Goal: Find specific page/section: Find specific page/section

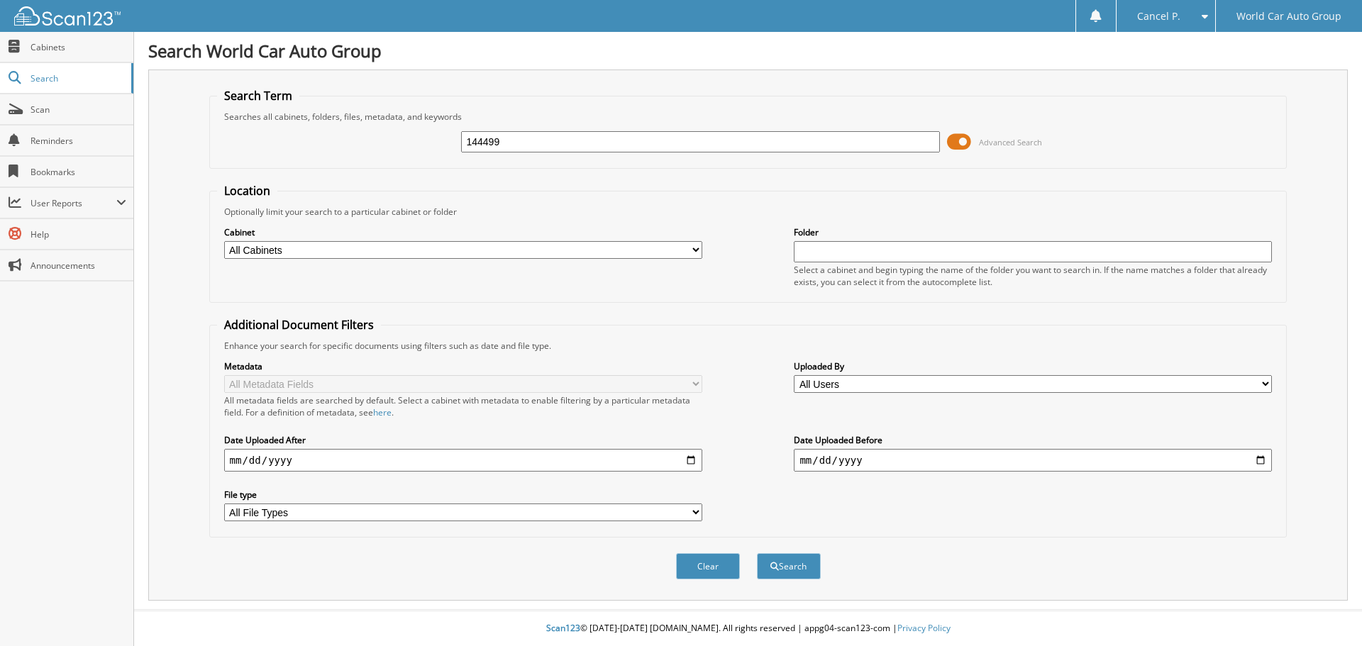
type input "144499"
click at [757, 553] on button "Search" at bounding box center [789, 566] width 64 height 26
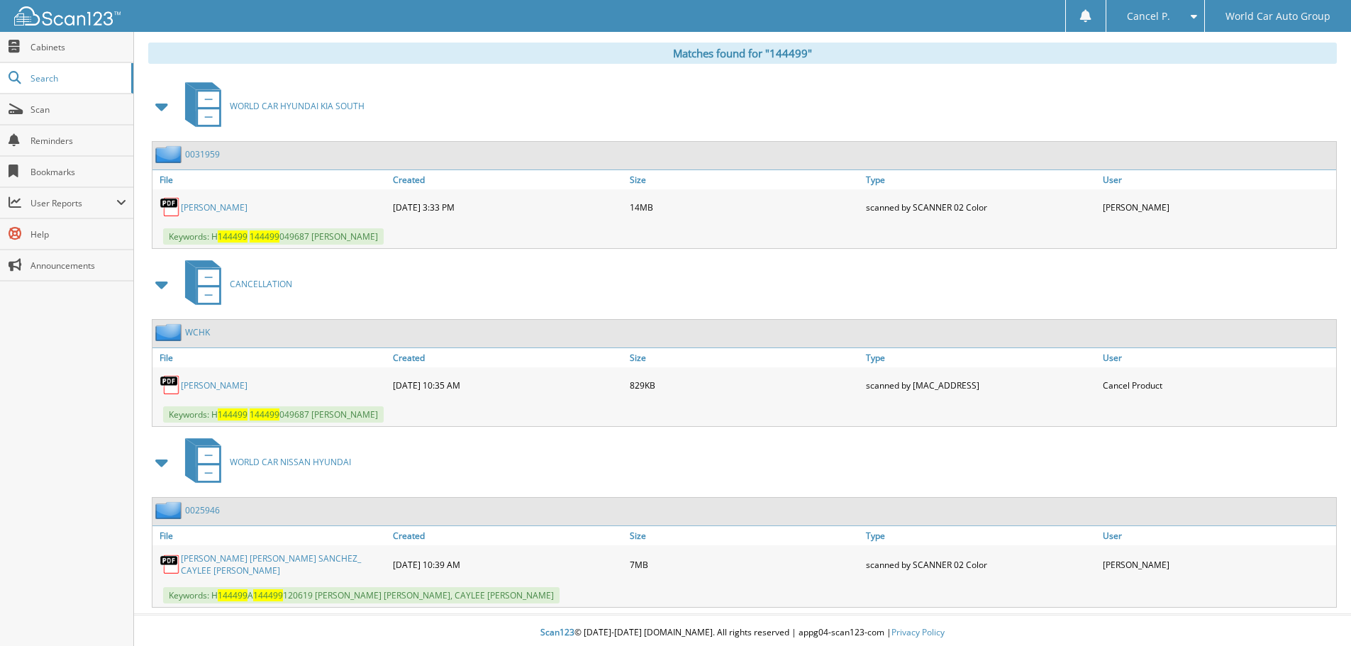
scroll to position [582, 0]
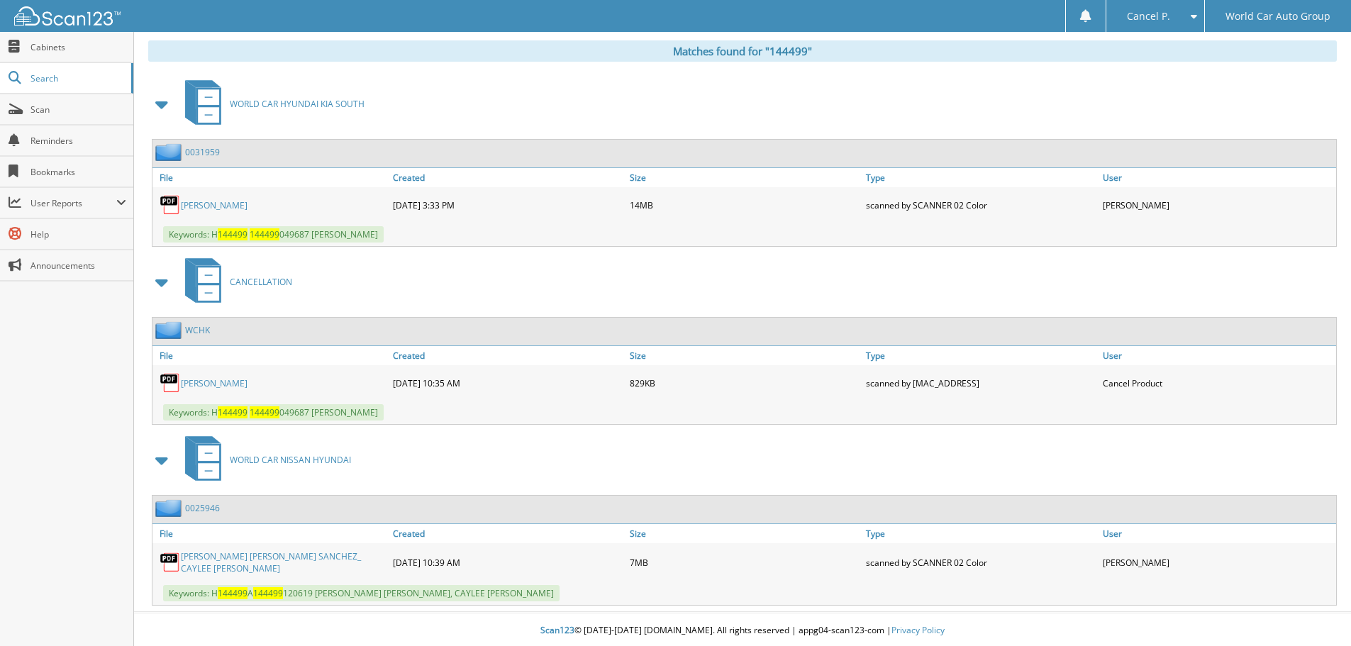
click at [206, 384] on link "[PERSON_NAME]" at bounding box center [214, 383] width 67 height 12
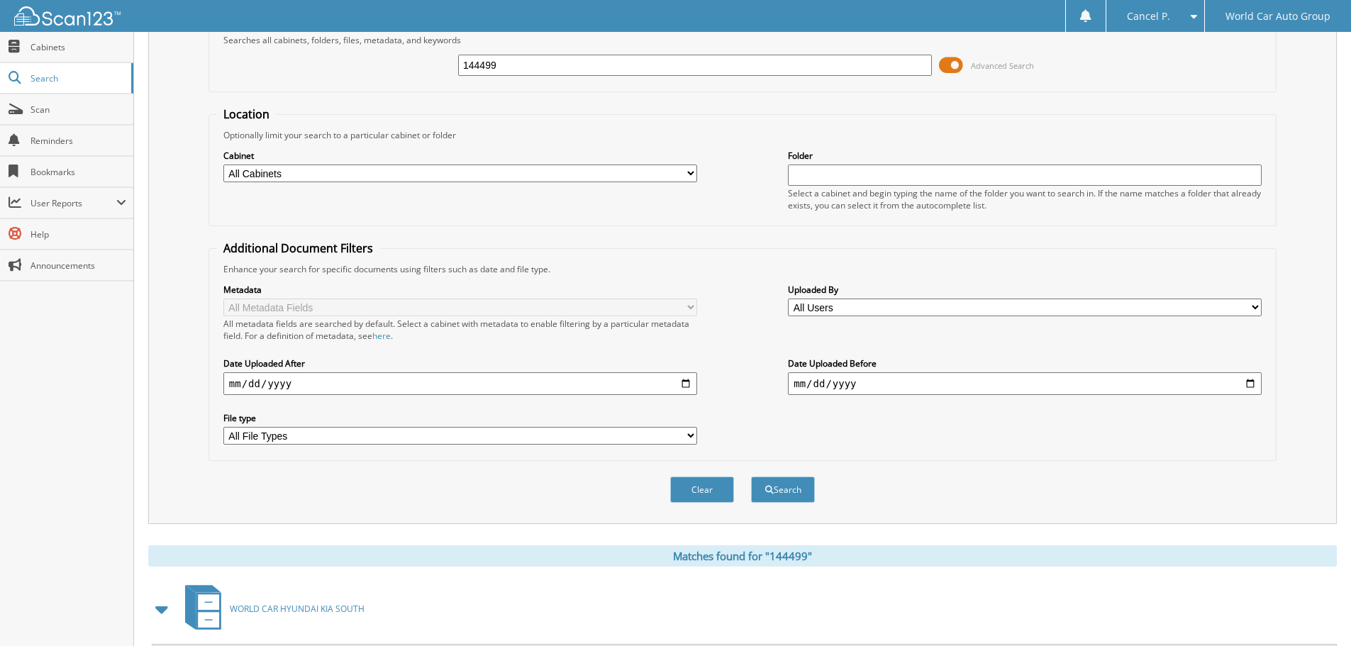
scroll to position [0, 0]
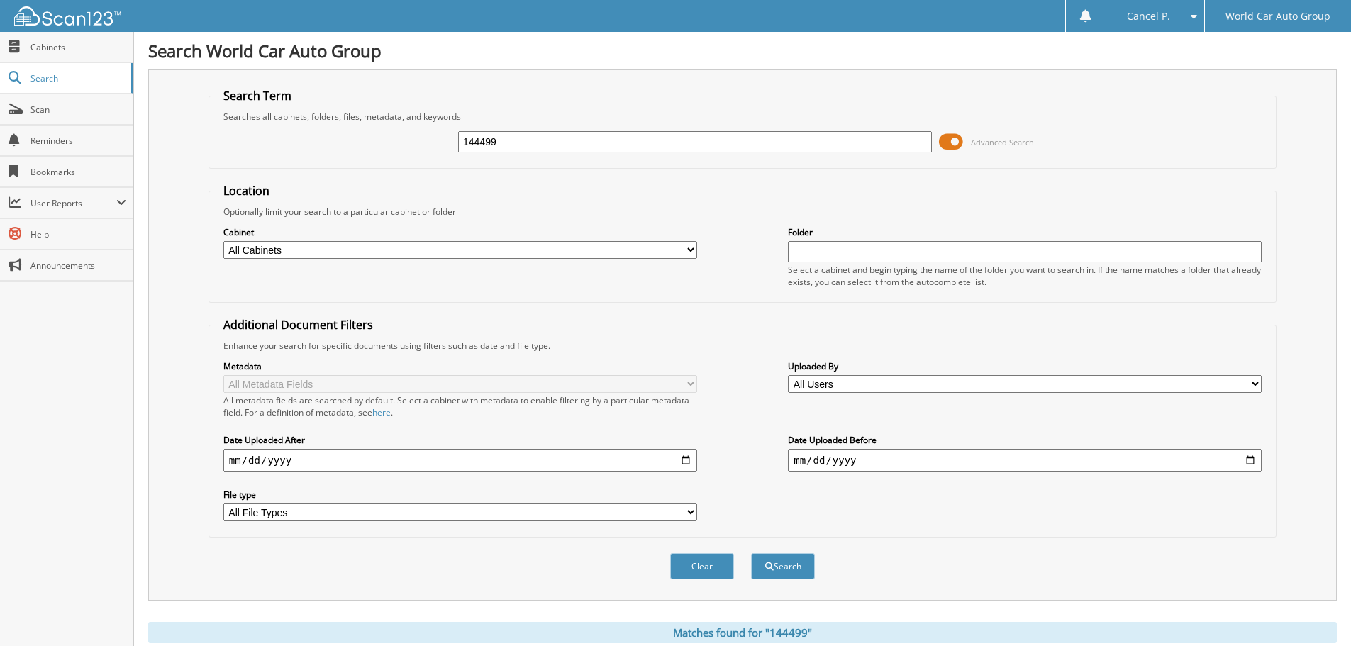
click at [957, 143] on span at bounding box center [951, 141] width 24 height 21
